Goal: Transaction & Acquisition: Purchase product/service

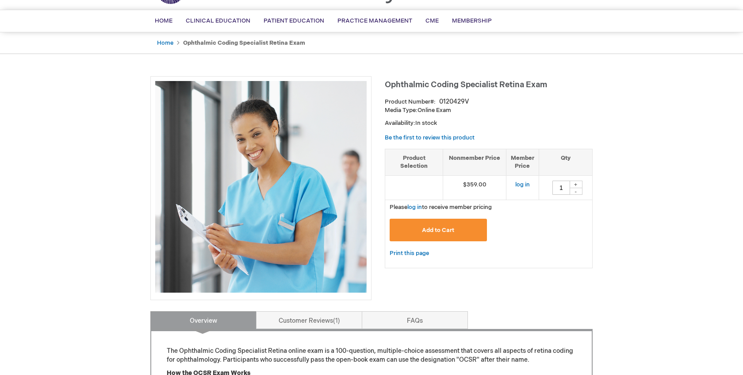
scroll to position [60, 0]
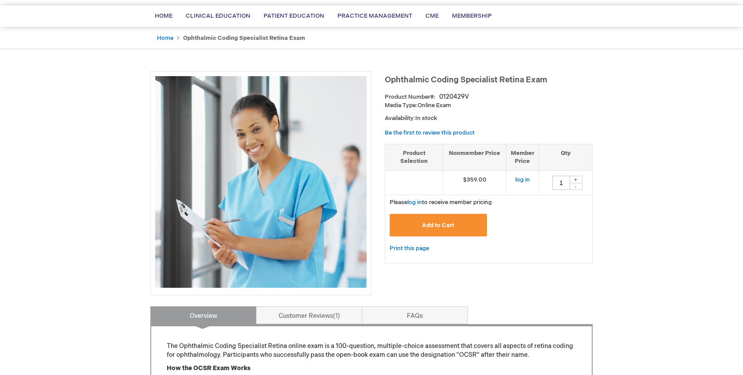
click at [441, 226] on span "Add to Cart" at bounding box center [438, 225] width 32 height 7
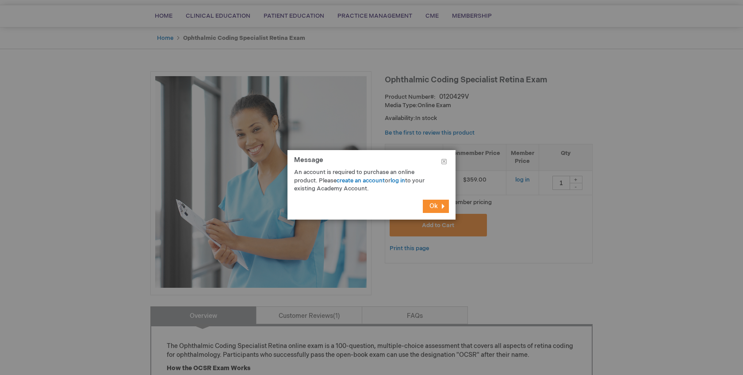
click at [440, 207] on button "Ok" at bounding box center [436, 205] width 26 height 13
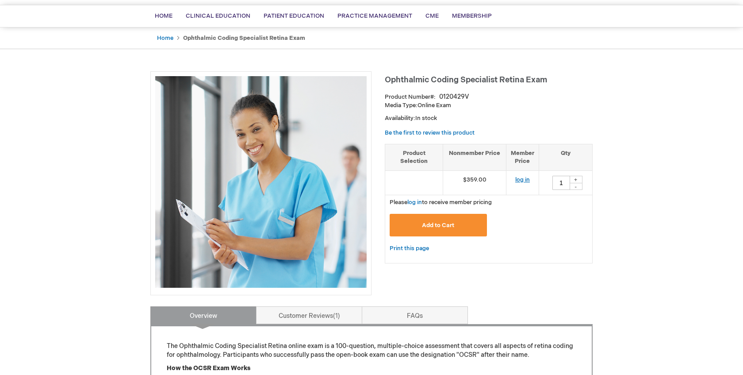
click at [527, 177] on link "log in" at bounding box center [522, 179] width 15 height 7
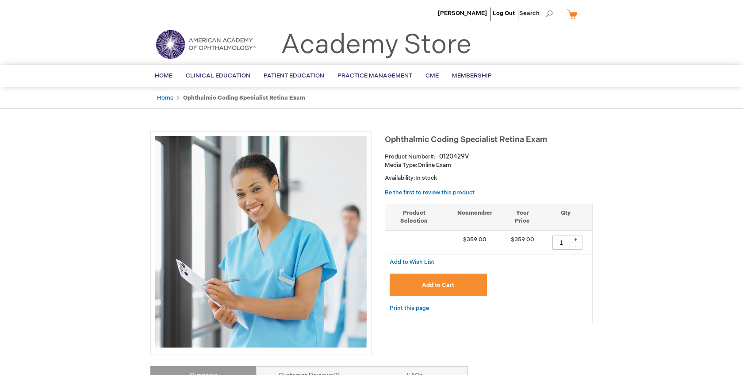
click at [442, 286] on span "Add to Cart" at bounding box center [438, 284] width 32 height 7
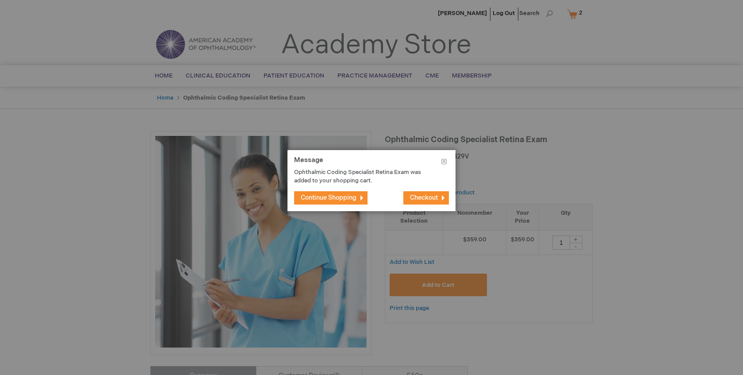
click at [428, 197] on span "Checkout" at bounding box center [424, 198] width 28 height 8
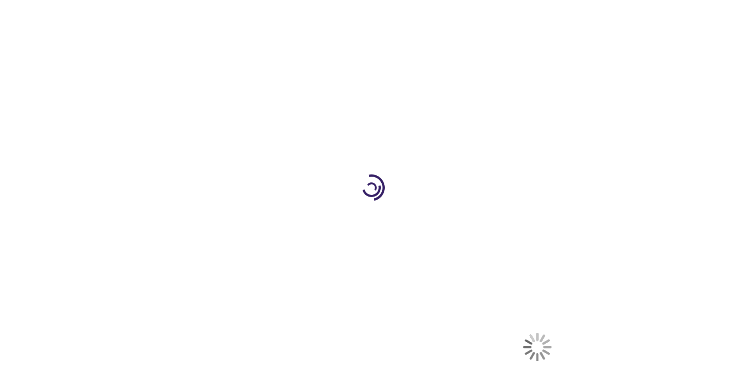
select select "US"
select select "18"
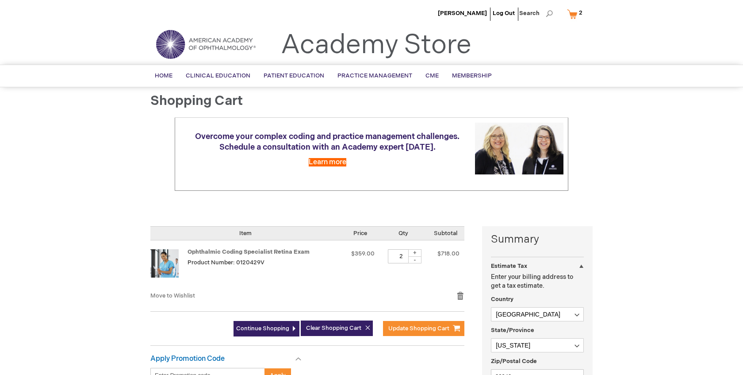
click at [413, 259] on div "-" at bounding box center [414, 259] width 13 height 7
type input "1"
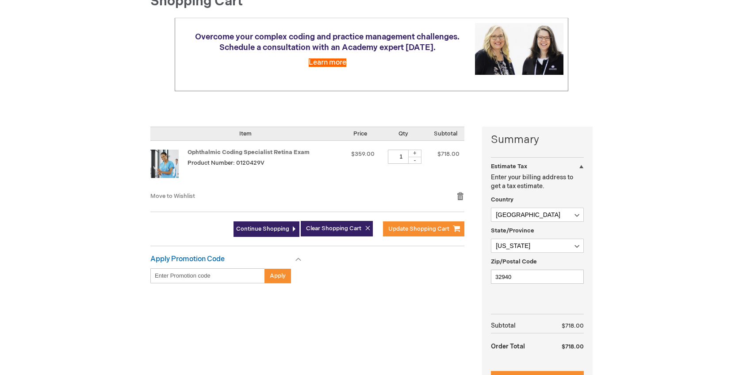
scroll to position [103, 0]
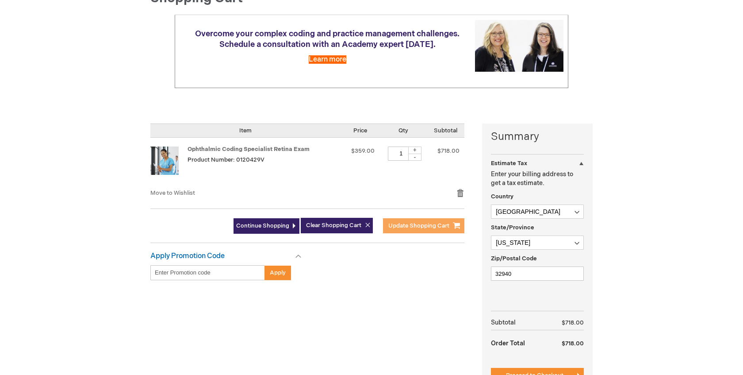
click at [422, 225] on span "Update Shopping Cart" at bounding box center [418, 225] width 61 height 7
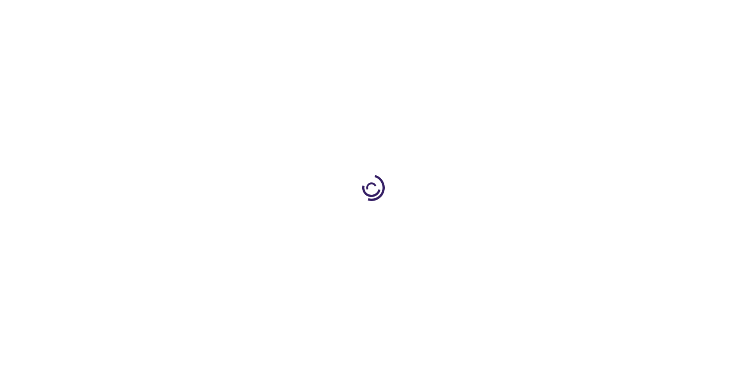
type input "1"
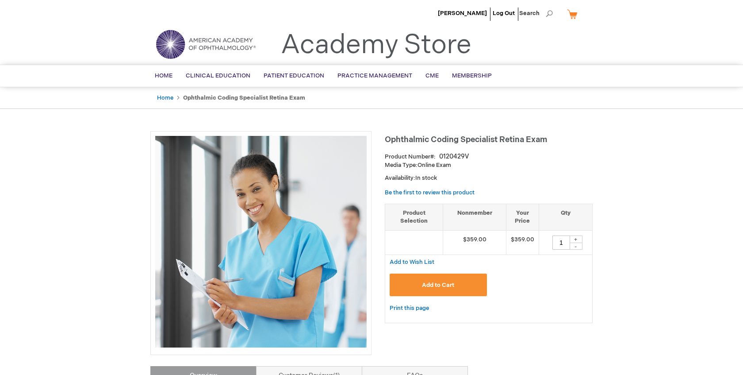
click at [573, 16] on link "My Cart" at bounding box center [575, 13] width 21 height 15
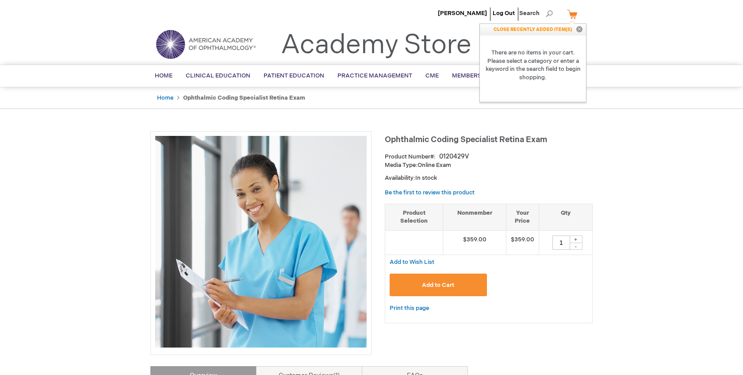
click at [467, 281] on button "Add to Cart" at bounding box center [438, 284] width 97 height 23
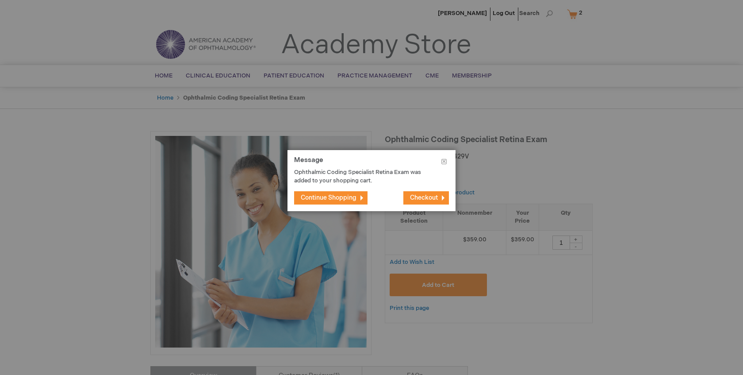
click at [438, 198] on button "Checkout" at bounding box center [426, 197] width 46 height 13
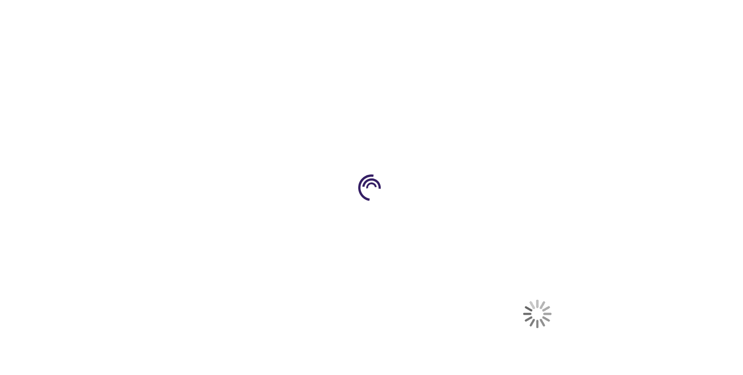
select select "US"
select select "18"
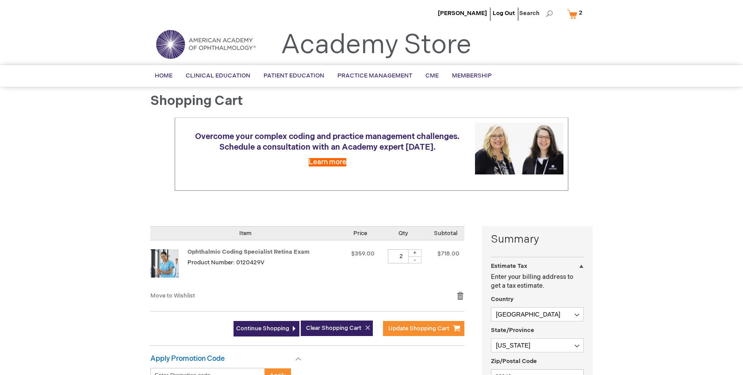
click at [416, 260] on div "-" at bounding box center [414, 259] width 13 height 7
type input "1"
click at [412, 329] on span "Update Shopping Cart" at bounding box center [418, 328] width 61 height 7
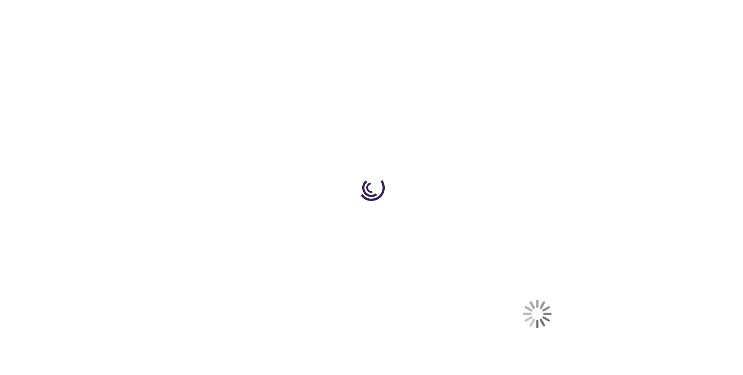
select select "US"
select select "18"
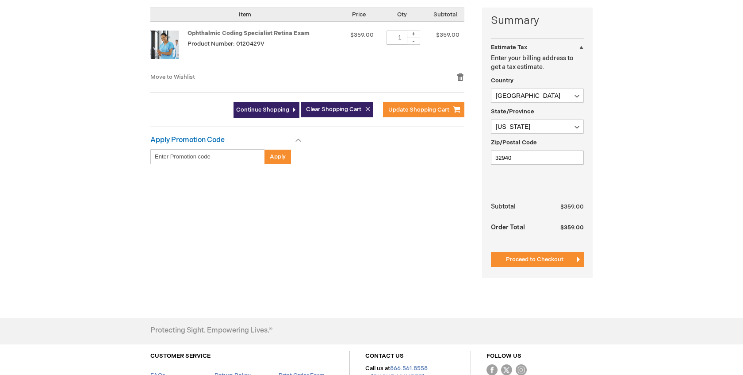
scroll to position [220, 0]
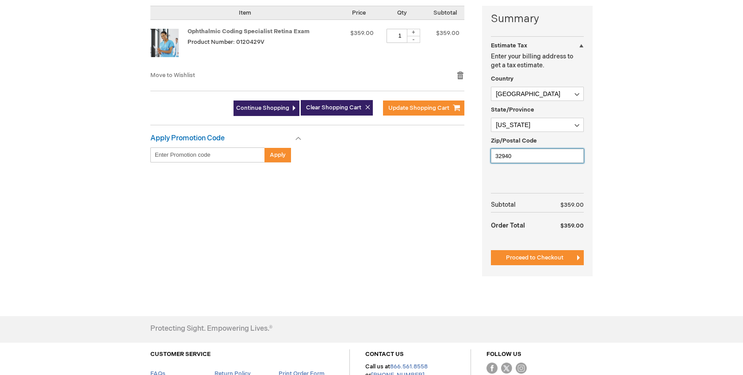
click at [531, 153] on input "32940" at bounding box center [537, 156] width 93 height 14
type input "32904"
click at [552, 258] on span "Proceed to Checkout" at bounding box center [534, 257] width 57 height 7
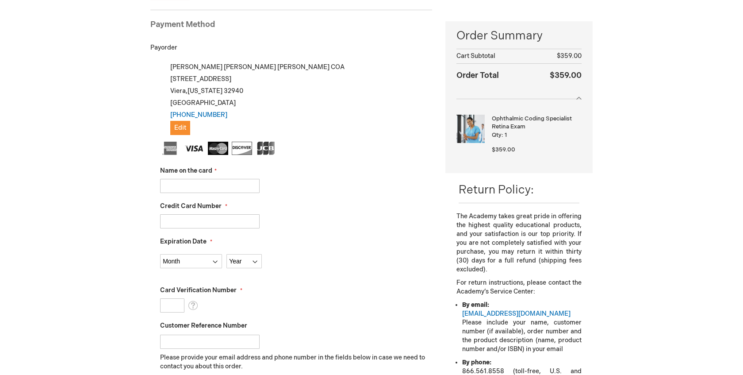
scroll to position [121, 0]
click at [238, 186] on input "Name on the card" at bounding box center [209, 185] width 99 height 14
click at [183, 126] on span "Edit" at bounding box center [180, 127] width 12 height 8
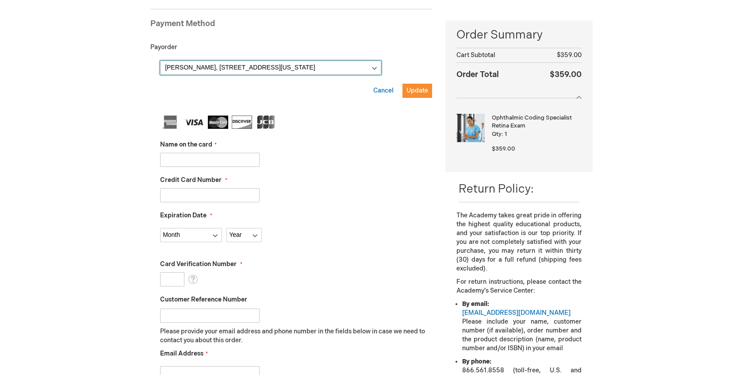
click at [207, 66] on select "Kelly Murphy, 2329 Medico Lane , Viera, Florida 32940, United States Kelly Murp…" at bounding box center [270, 68] width 221 height 14
click at [160, 61] on select "Kelly Murphy, 2329 Medico Lane , Viera, Florida 32940, United States Kelly Murp…" at bounding box center [270, 68] width 221 height 14
click at [205, 157] on input "Name on the card" at bounding box center [209, 160] width 99 height 14
type input "kelly mceldowney"
click at [208, 199] on input "Credit Card Number" at bounding box center [209, 195] width 99 height 14
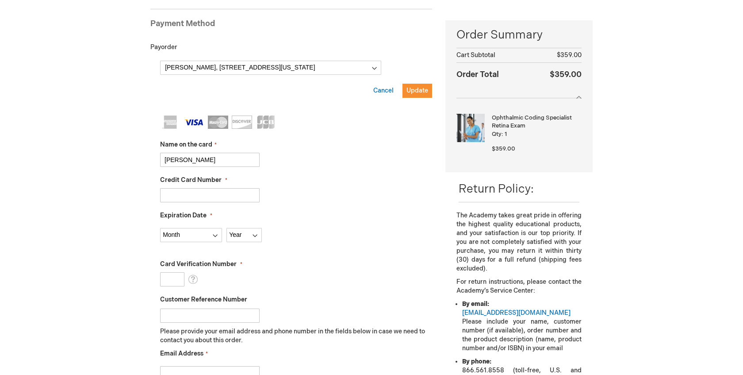
type input "4130371205126337"
click at [188, 236] on select "Month 01 - January 02 - February 03 - March 04 - April 05 - May 06 - June 07 - …" at bounding box center [191, 235] width 62 height 14
select select "7"
click at [160, 228] on select "Month 01 - January 02 - February 03 - March 04 - April 05 - May 06 - June 07 - …" at bounding box center [191, 235] width 62 height 14
click at [238, 233] on select "Year 2025 2026 2027 2028 2029 2030 2031 2032 2033 2034 2035" at bounding box center [243, 235] width 35 height 14
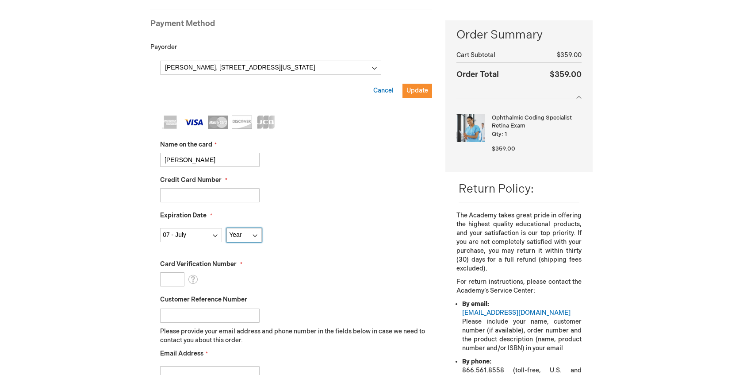
select select "2028"
click at [226, 228] on select "Year 2025 2026 2027 2028 2029 2030 2031 2032 2033 2034 2035" at bounding box center [243, 235] width 35 height 14
click at [173, 280] on input "Card Verification Number" at bounding box center [172, 279] width 24 height 14
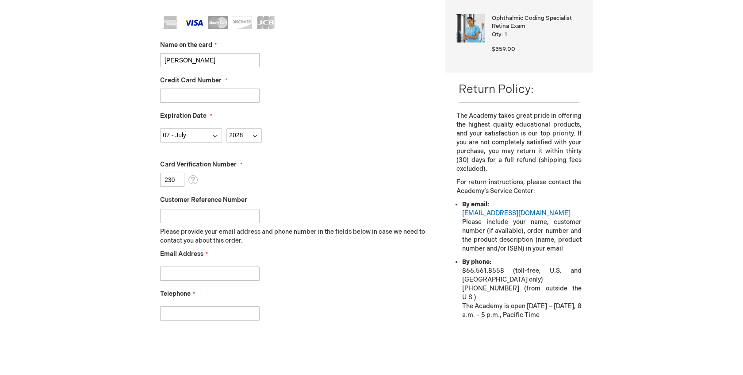
scroll to position [222, 0]
type input "230"
click at [242, 273] on input "Email Address" at bounding box center [209, 272] width 99 height 14
type input "kellybrooke17@gmail.com"
click at [221, 311] on input "Telephone" at bounding box center [209, 312] width 99 height 14
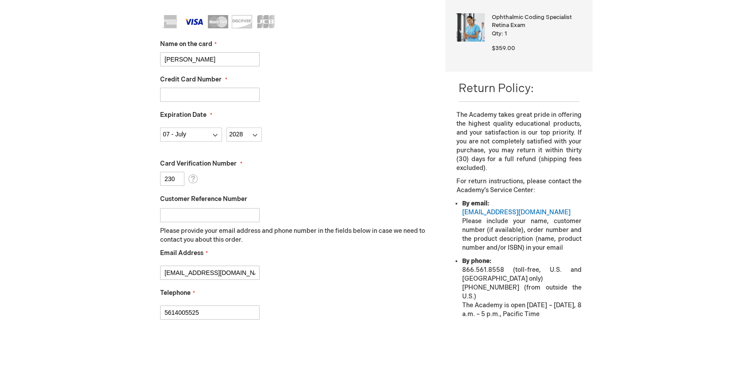
type input "5614005525"
checkbox input "true"
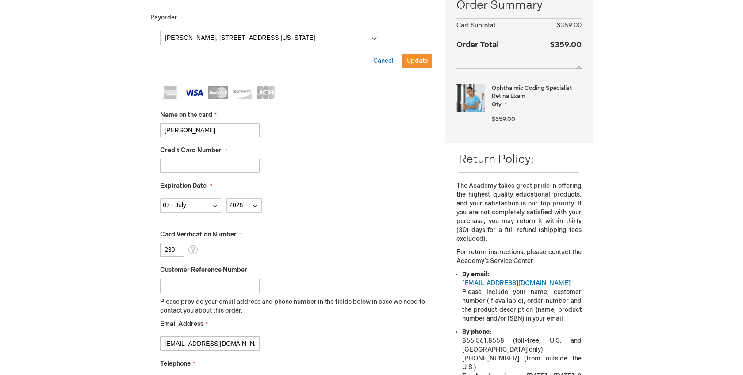
scroll to position [150, 0]
click at [422, 65] on button "Update" at bounding box center [417, 61] width 30 height 14
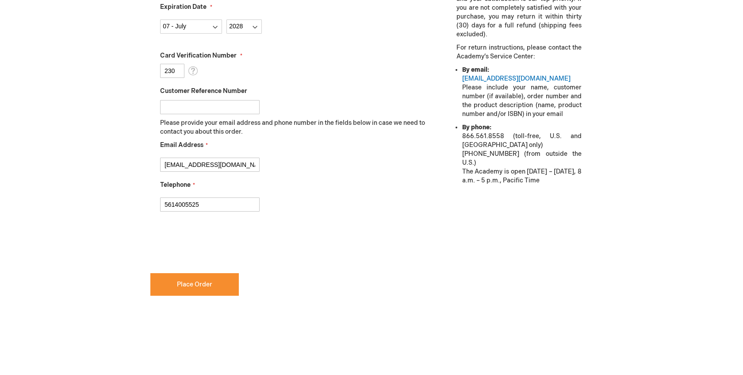
scroll to position [355, 0]
click at [195, 294] on button "Place Order" at bounding box center [194, 284] width 88 height 23
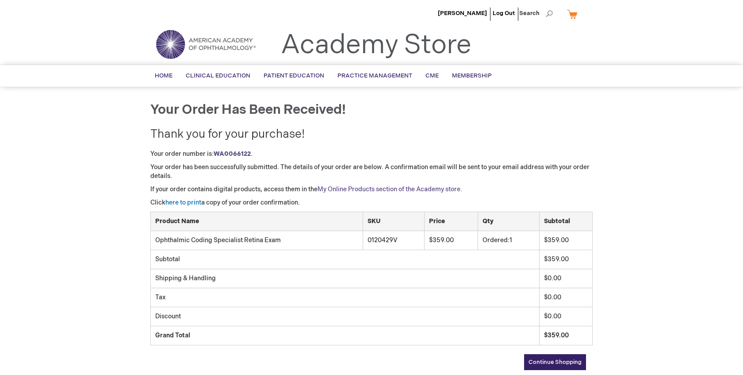
click at [461, 190] on link "My Online Products section of the Academy store." at bounding box center [389, 189] width 145 height 8
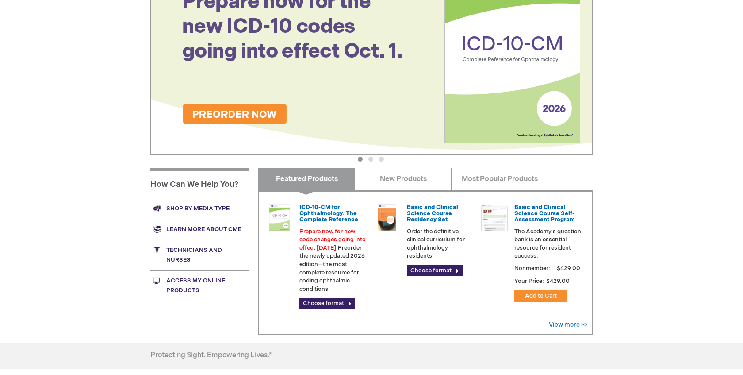
scroll to position [149, 0]
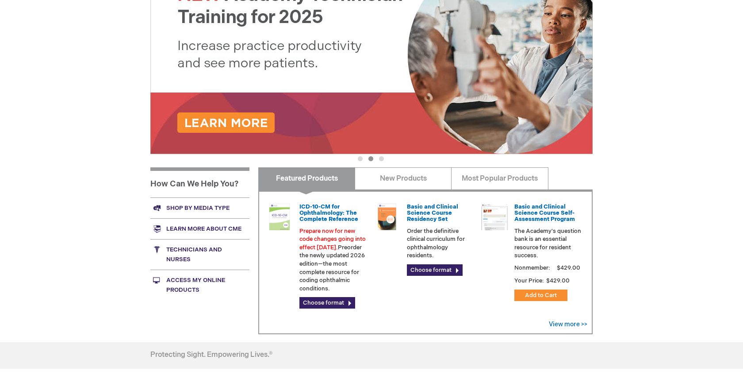
click at [181, 282] on link "Access My Online Products" at bounding box center [199, 284] width 99 height 31
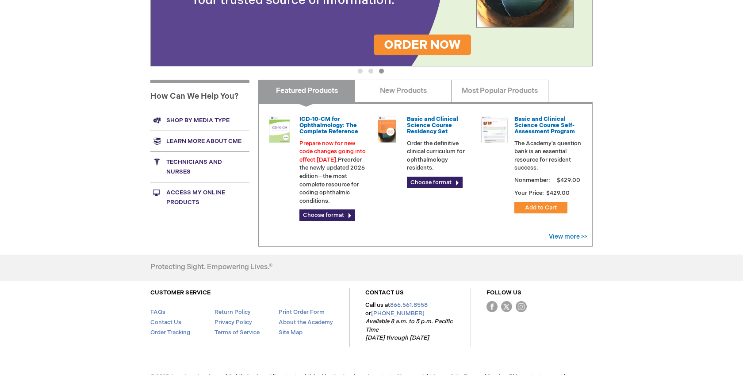
scroll to position [256, 0]
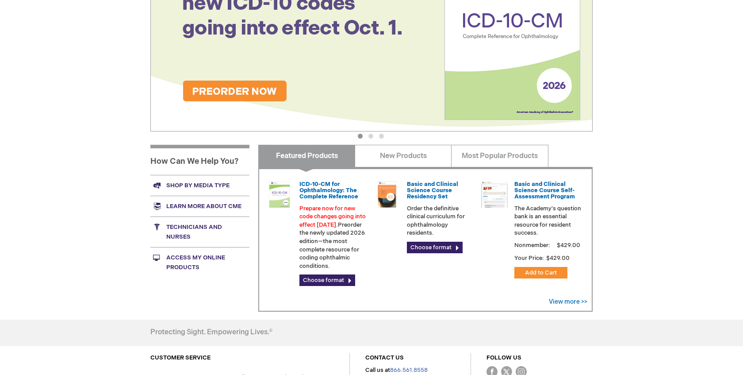
scroll to position [172, 0]
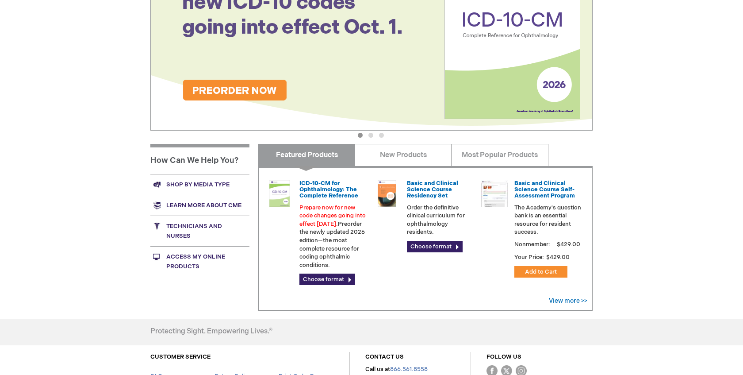
click at [181, 256] on link "Access My Online Products" at bounding box center [199, 261] width 99 height 31
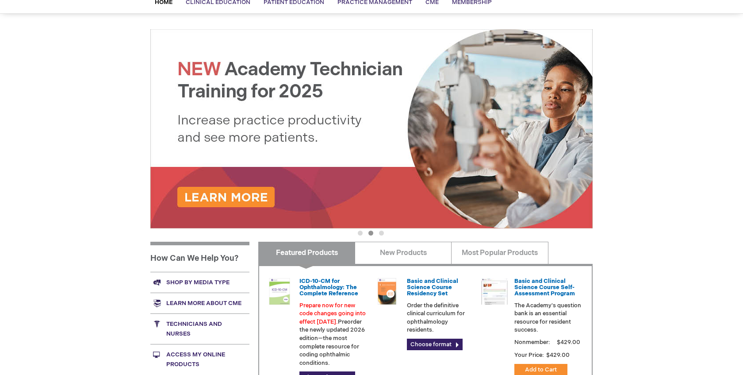
scroll to position [0, 0]
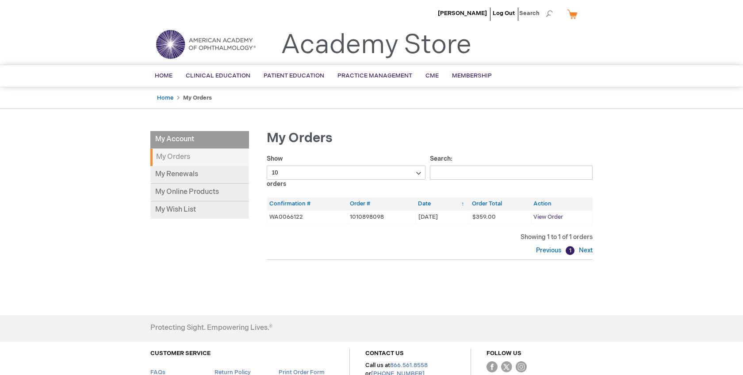
click at [554, 214] on span "View Order" at bounding box center [548, 216] width 30 height 7
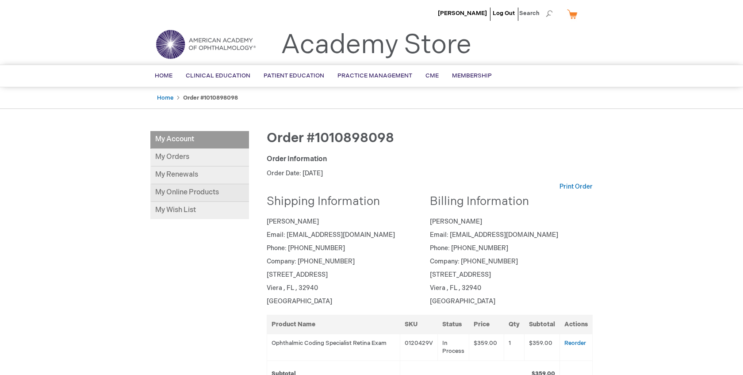
click at [170, 194] on link "My Online Products" at bounding box center [199, 193] width 99 height 18
